Goal: Task Accomplishment & Management: Complete application form

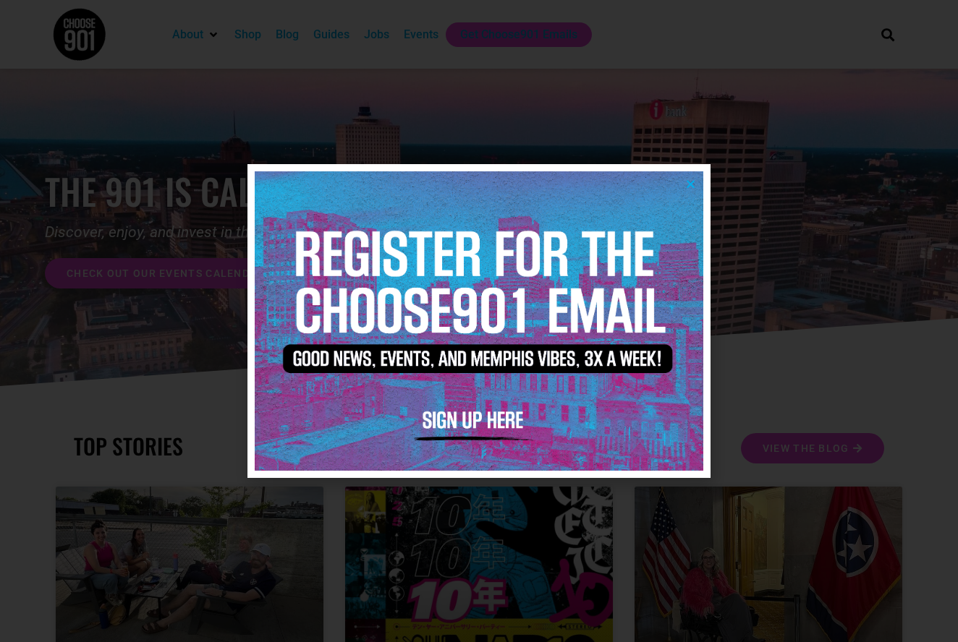
click at [692, 188] on icon "Close" at bounding box center [690, 184] width 11 height 11
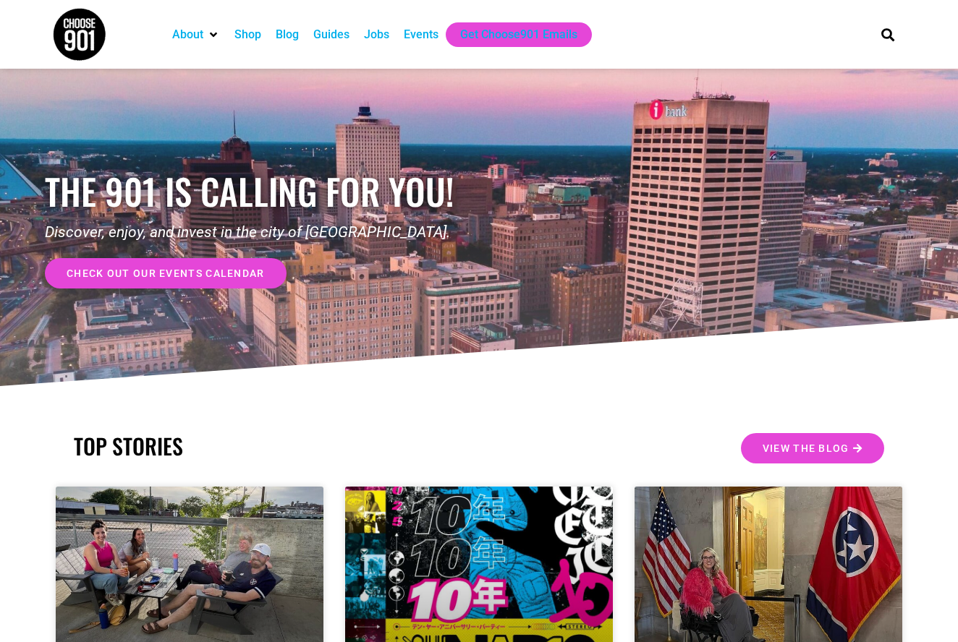
click at [386, 35] on div "Jobs" at bounding box center [376, 34] width 25 height 17
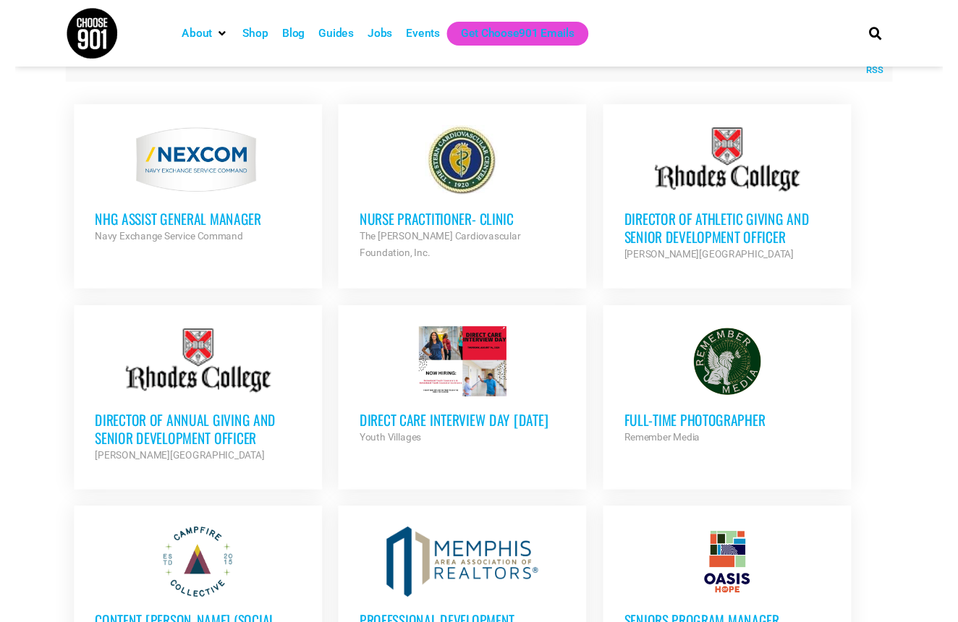
scroll to position [458, 0]
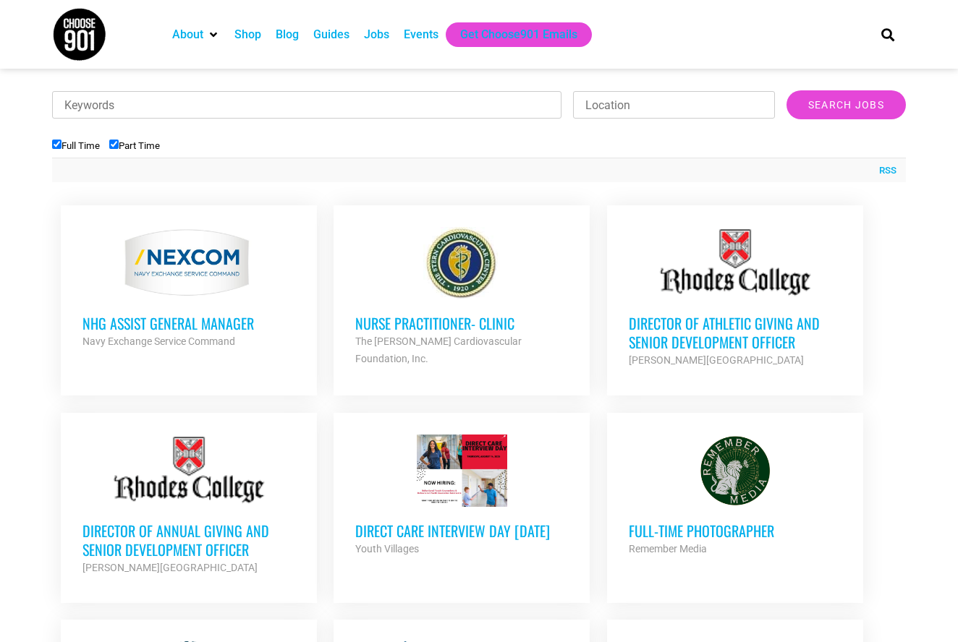
click at [709, 480] on div at bounding box center [735, 471] width 213 height 72
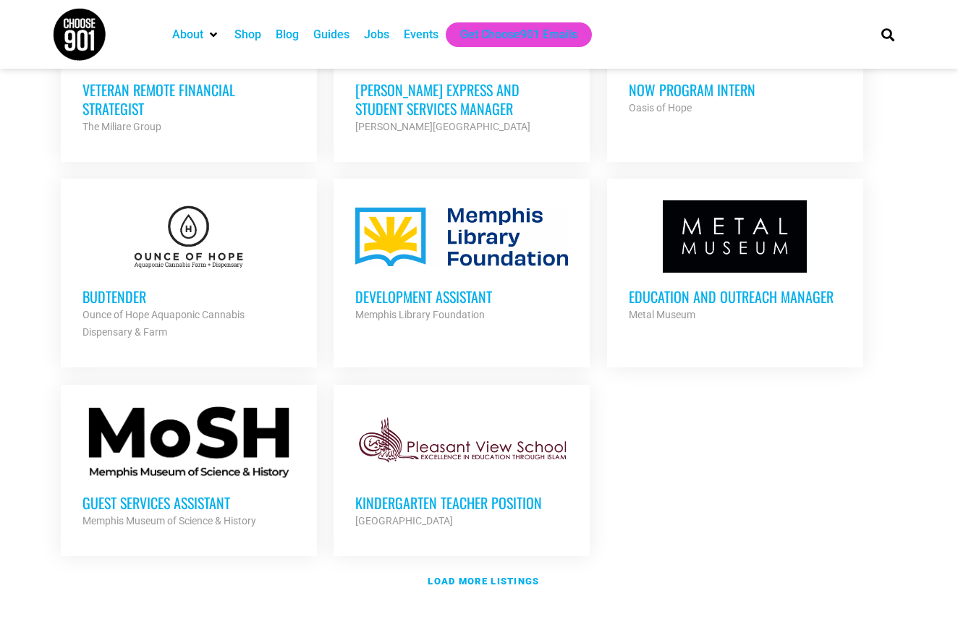
scroll to position [1504, 0]
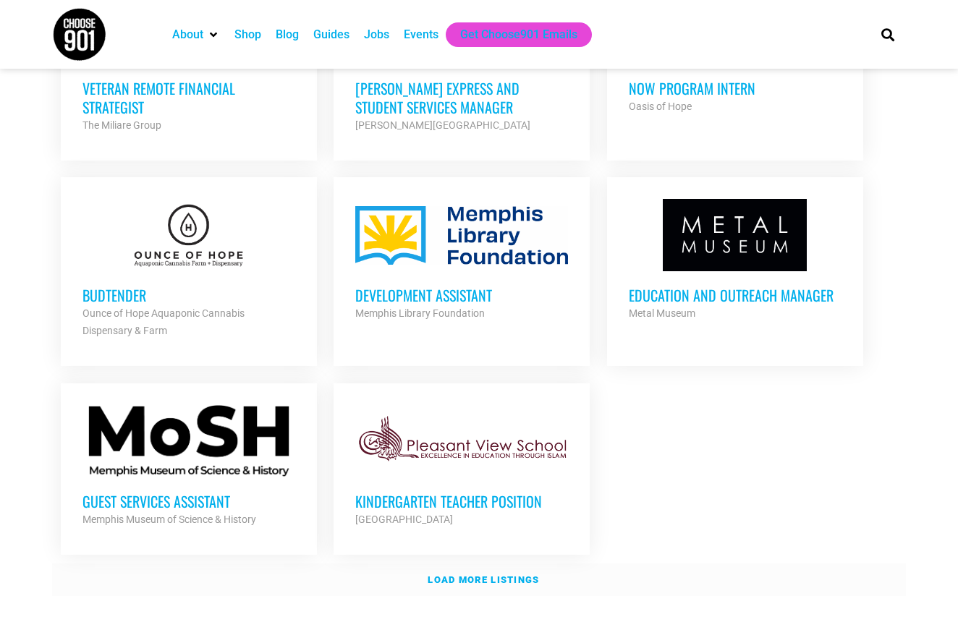
click at [504, 574] on strong "Load more listings" at bounding box center [483, 579] width 111 height 11
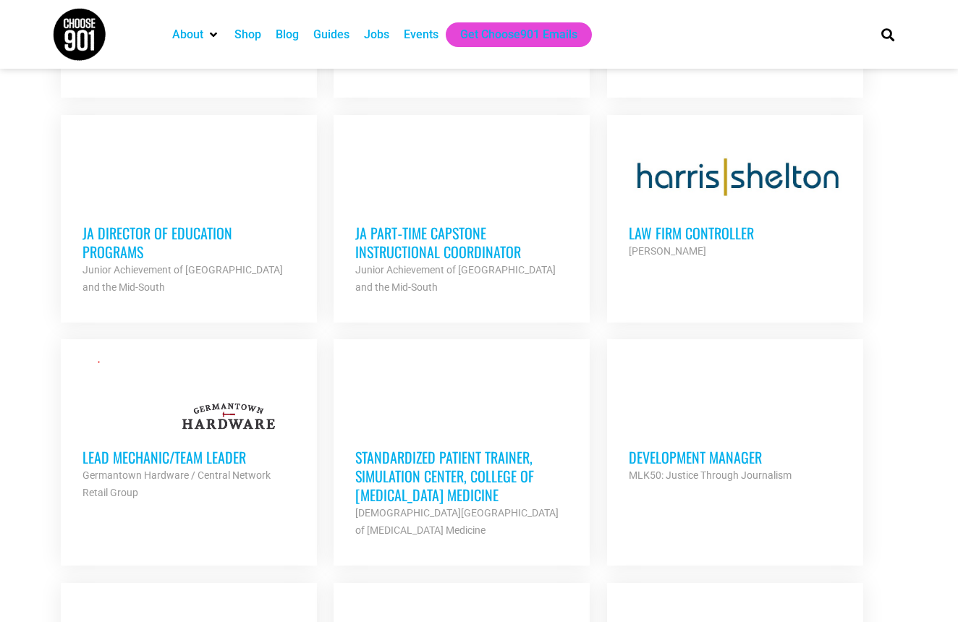
scroll to position [2203, 0]
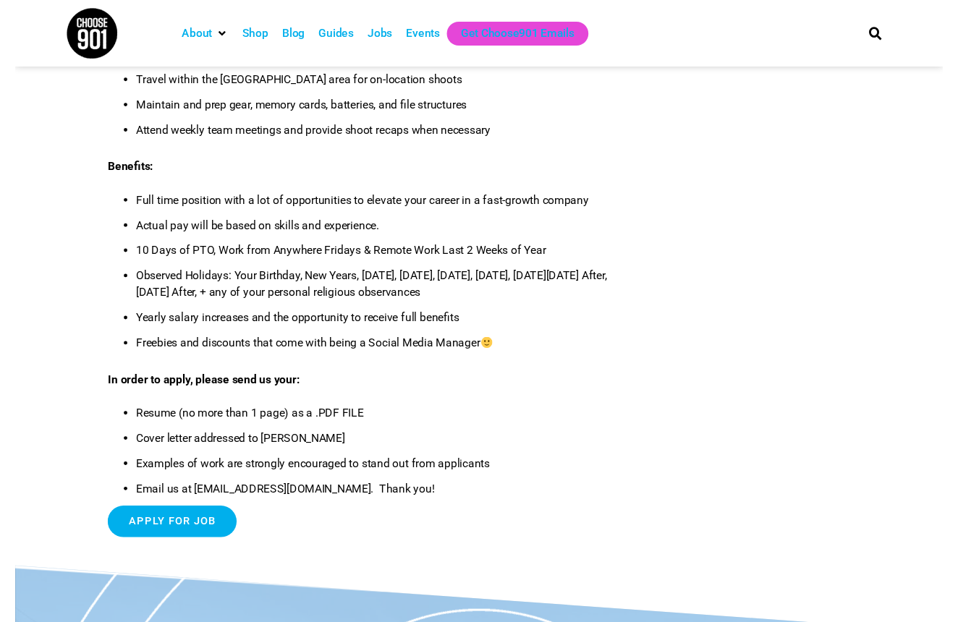
scroll to position [747, 0]
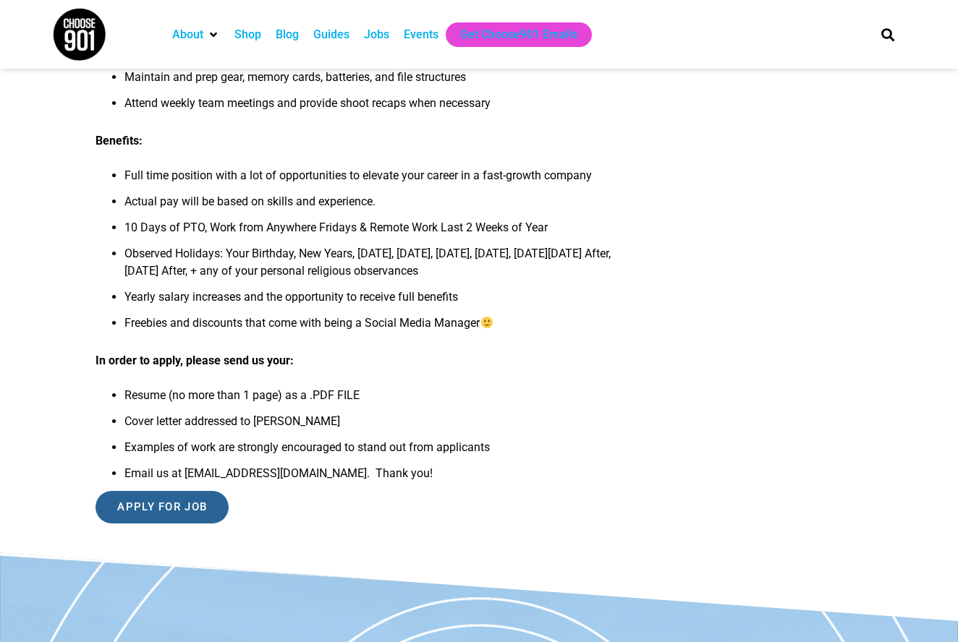
click at [187, 512] on input "Apply for job" at bounding box center [161, 507] width 133 height 33
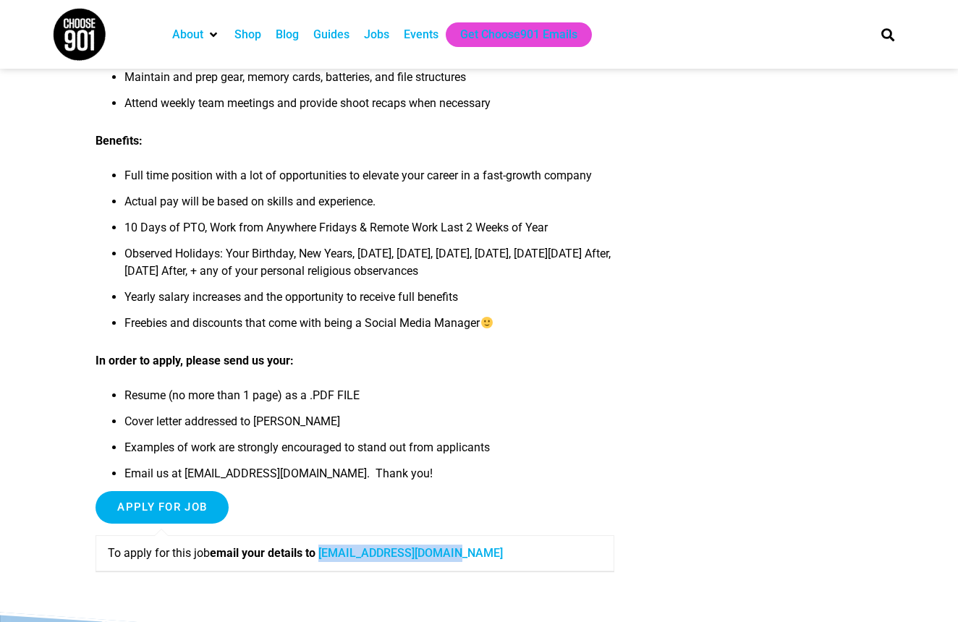
drag, startPoint x: 480, startPoint y: 556, endPoint x: 330, endPoint y: 558, distance: 150.5
click at [330, 558] on p "To apply for this job email your details to [EMAIL_ADDRESS][DOMAIN_NAME]" at bounding box center [354, 553] width 493 height 17
copy p "[EMAIL_ADDRESS][DOMAIN_NAME]"
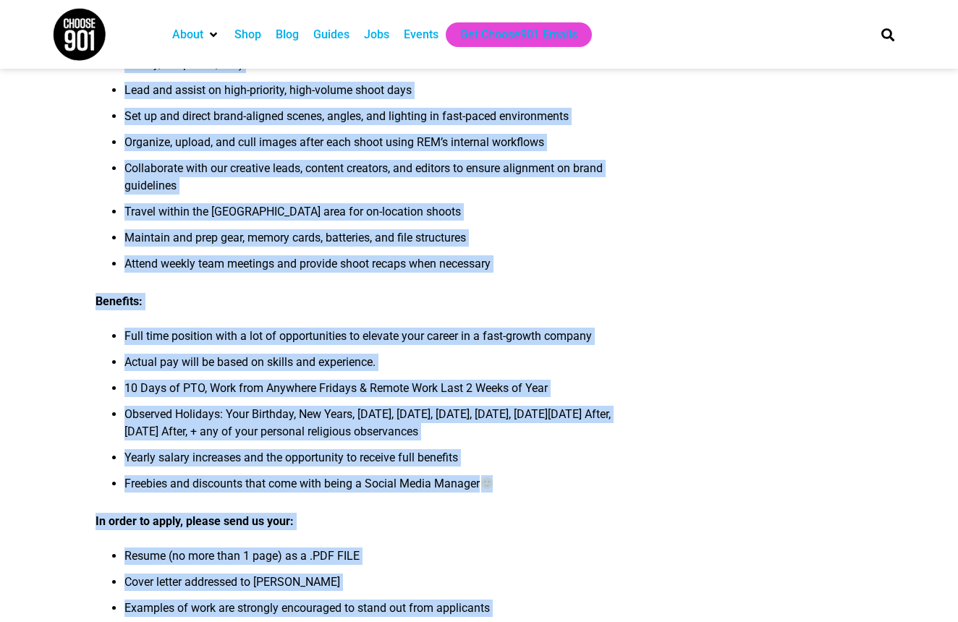
scroll to position [660, 0]
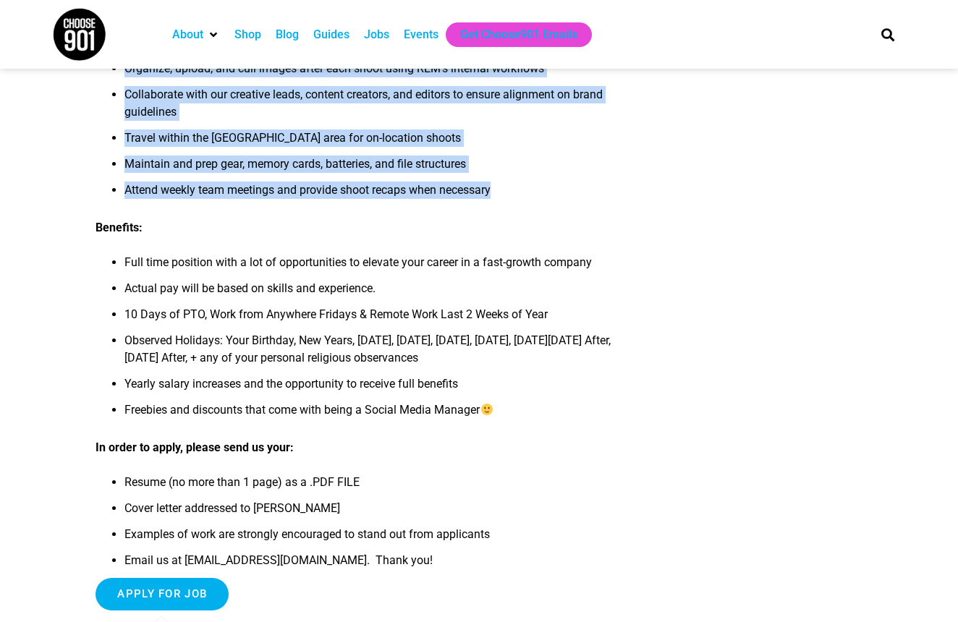
drag, startPoint x: 92, startPoint y: 174, endPoint x: 531, endPoint y: 185, distance: 439.3
click at [531, 185] on article "Full-Time Photographer Remember Media is looking for a photographer to join our…" at bounding box center [479, 66] width 958 height 1267
copy div "Loremips Dolor si ametcon adi e seddoeiusmod te inci utl etdolore magn aliq-eni…"
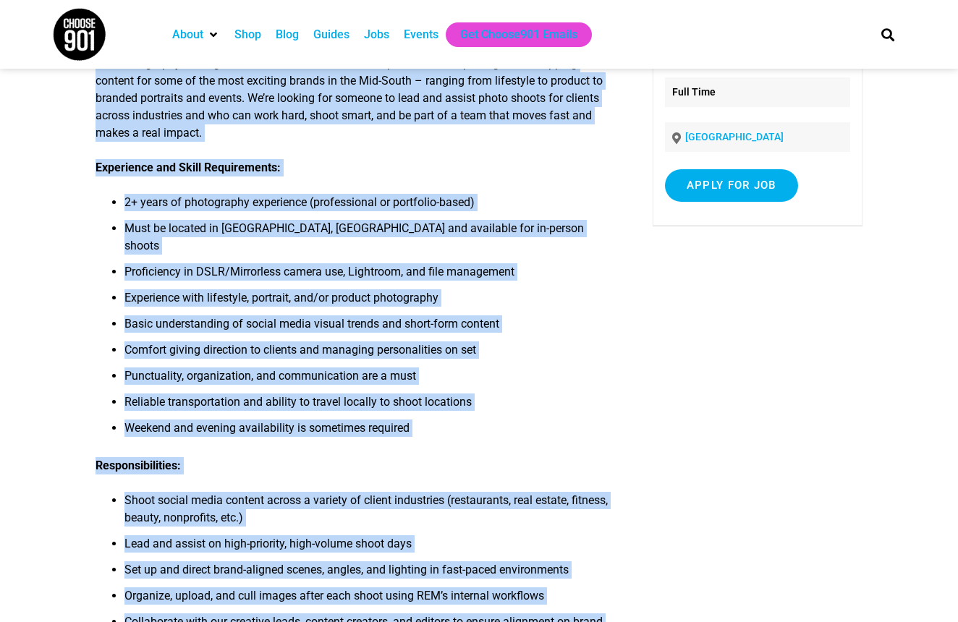
scroll to position [3, 0]
